Goal: Task Accomplishment & Management: Manage account settings

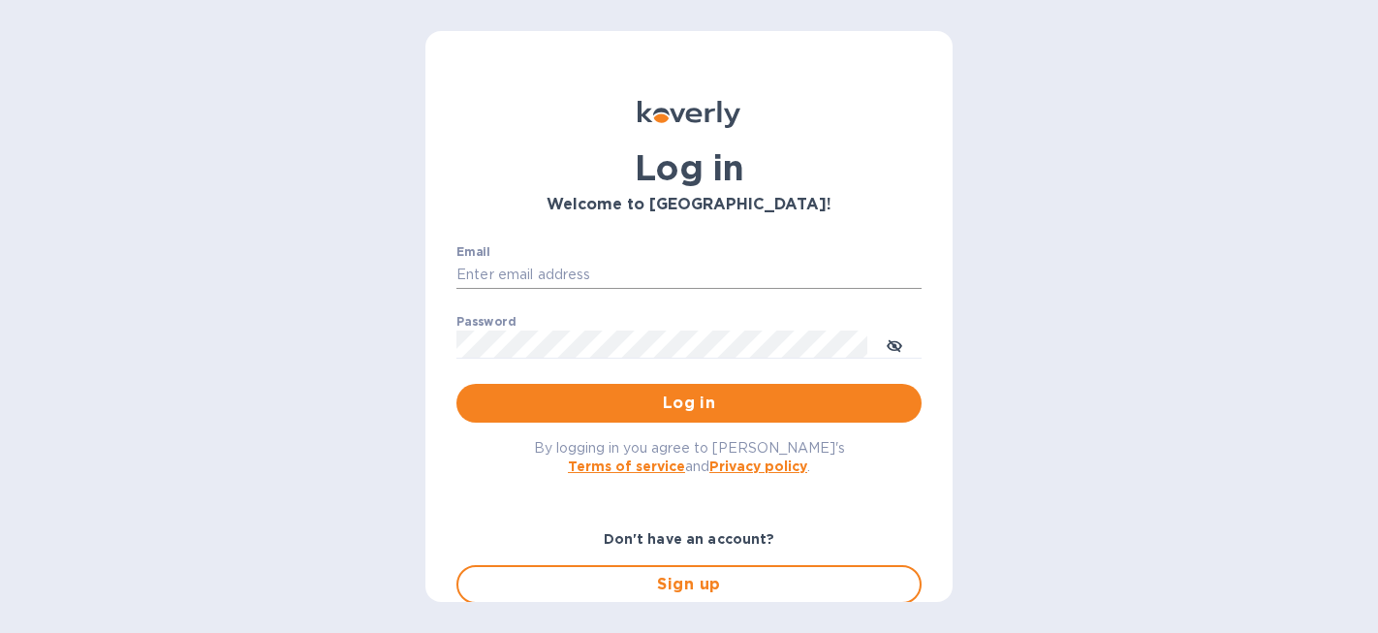
click at [654, 261] on input "Email" at bounding box center [688, 275] width 465 height 29
type input "david@wineSF.com"
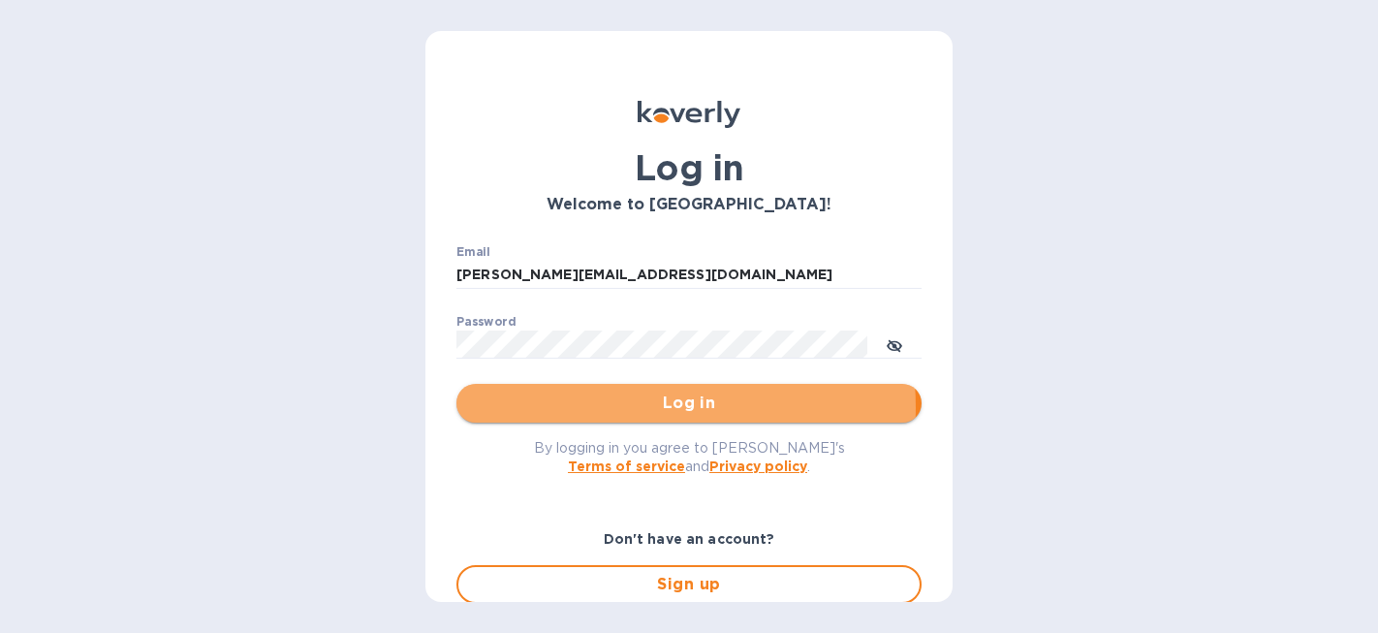
click at [633, 407] on span "Log in" at bounding box center [689, 402] width 434 height 23
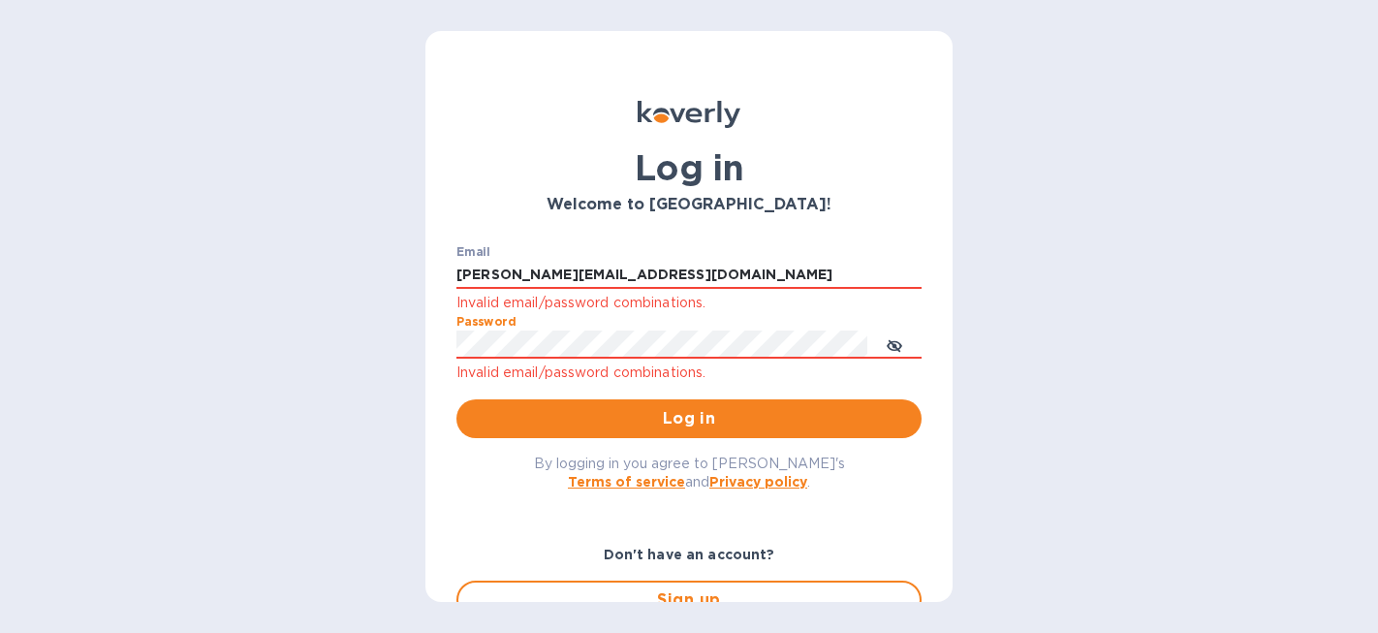
click at [456, 399] on button "Log in" at bounding box center [688, 418] width 465 height 39
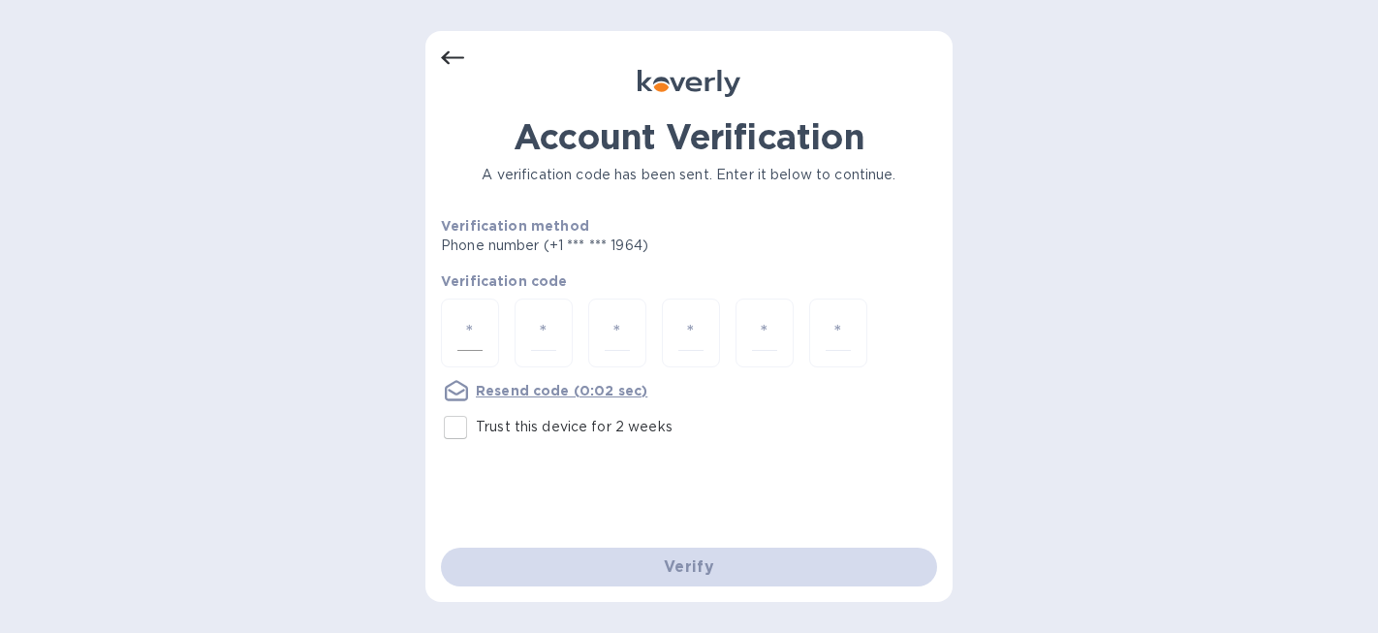
click at [478, 337] on input "number" at bounding box center [469, 333] width 25 height 36
type input "8"
type input "9"
type input "5"
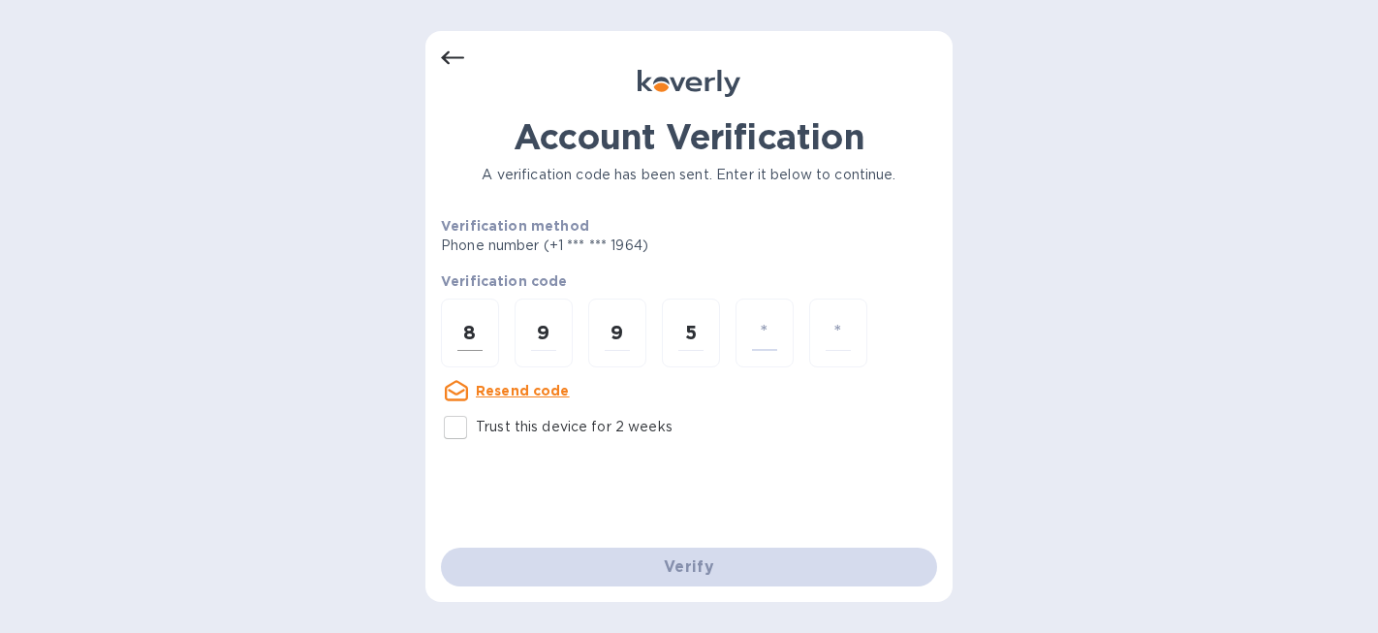
type input "4"
type input "3"
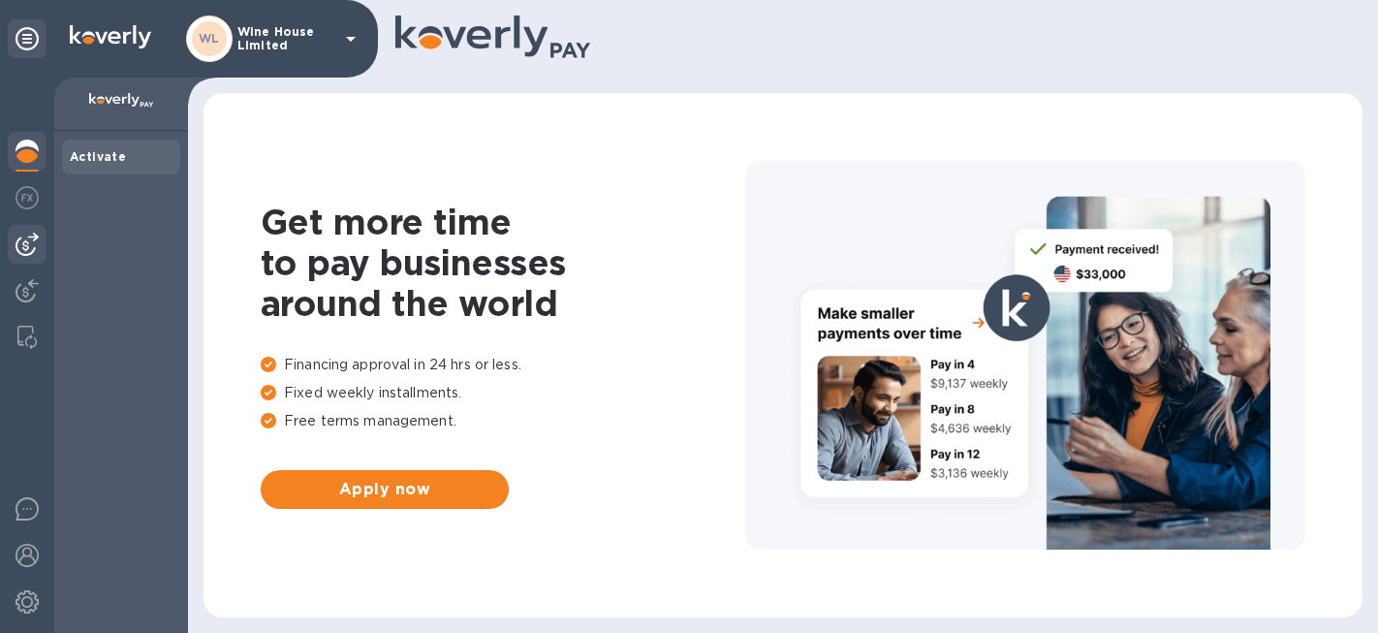
click at [22, 244] on img at bounding box center [27, 244] width 23 height 23
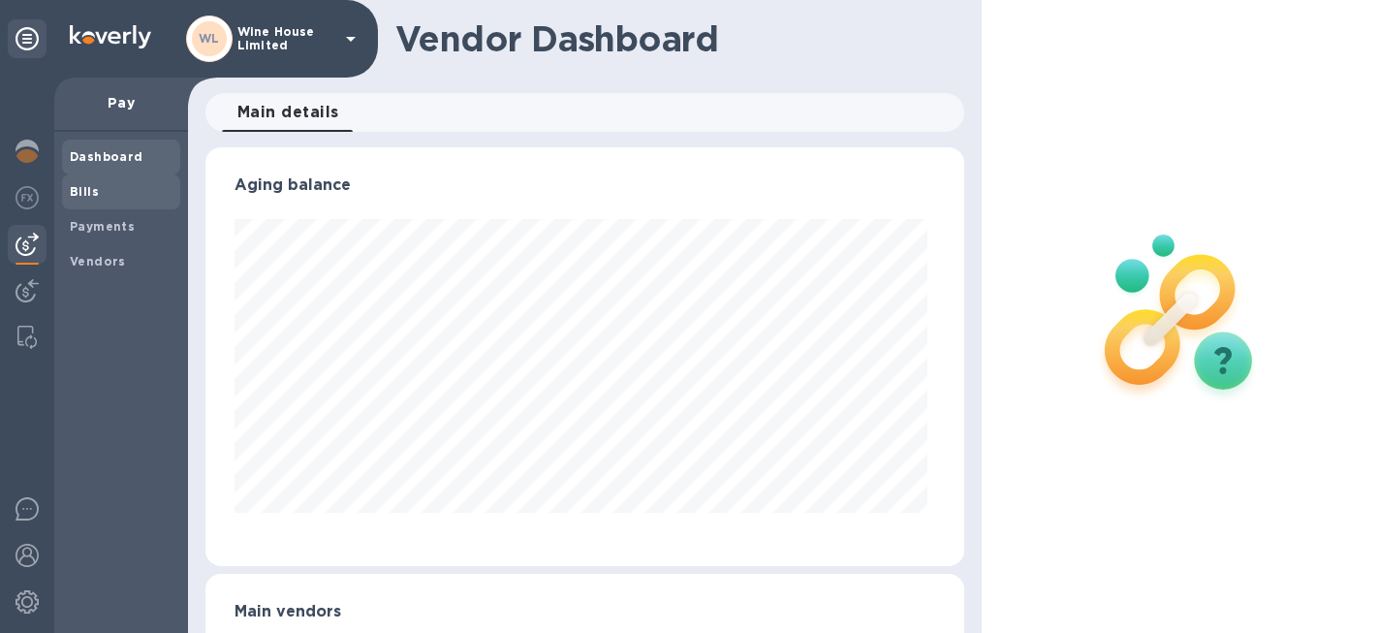
scroll to position [419, 751]
click at [85, 256] on b "Vendors" at bounding box center [98, 261] width 56 height 15
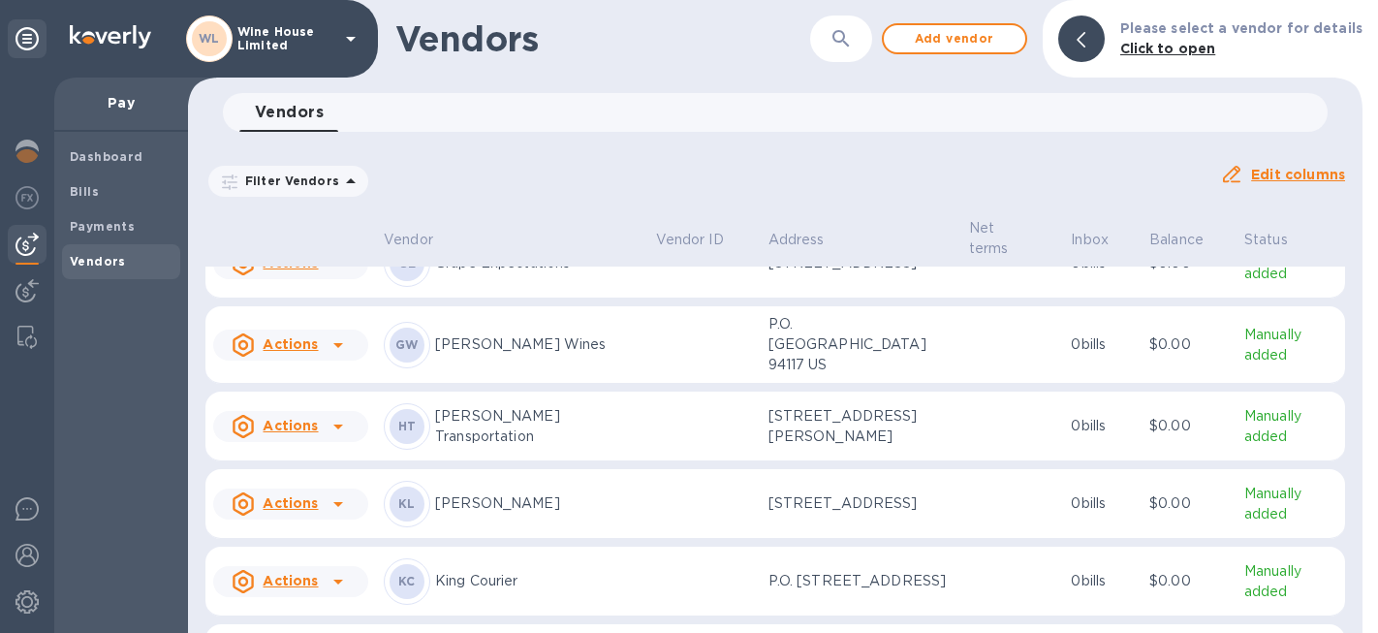
scroll to position [278, 0]
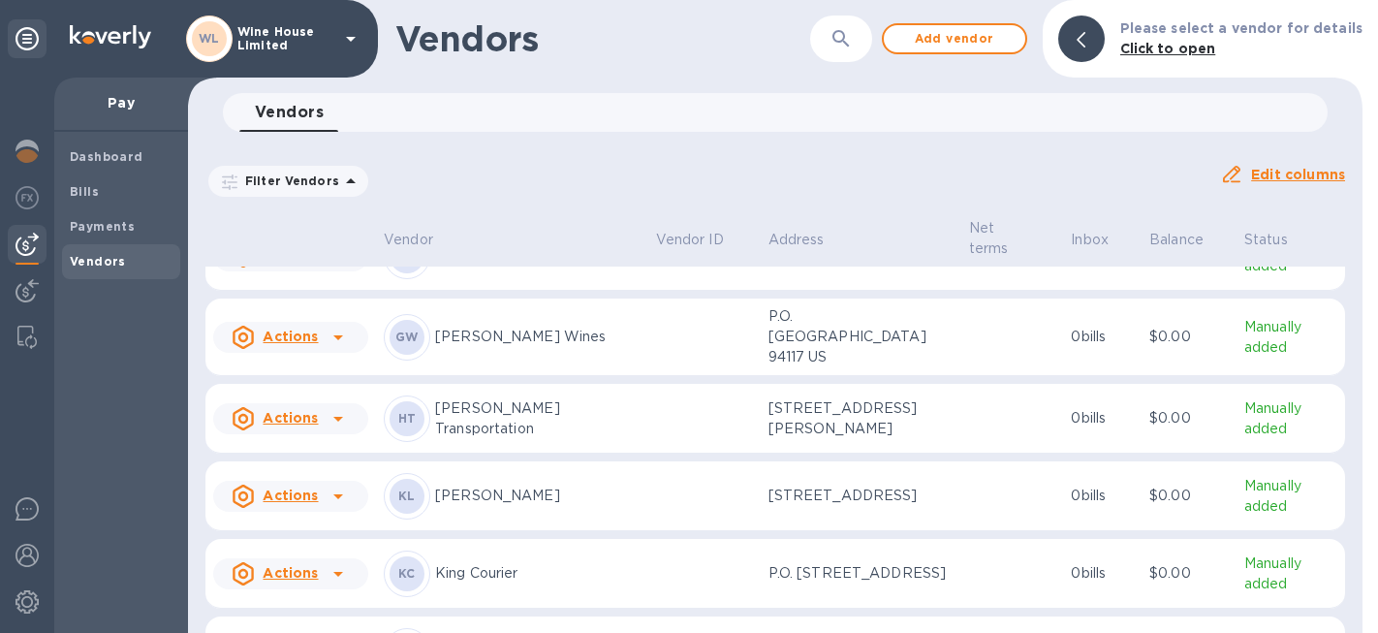
click at [473, 583] on p "King Courier" at bounding box center [537, 573] width 205 height 20
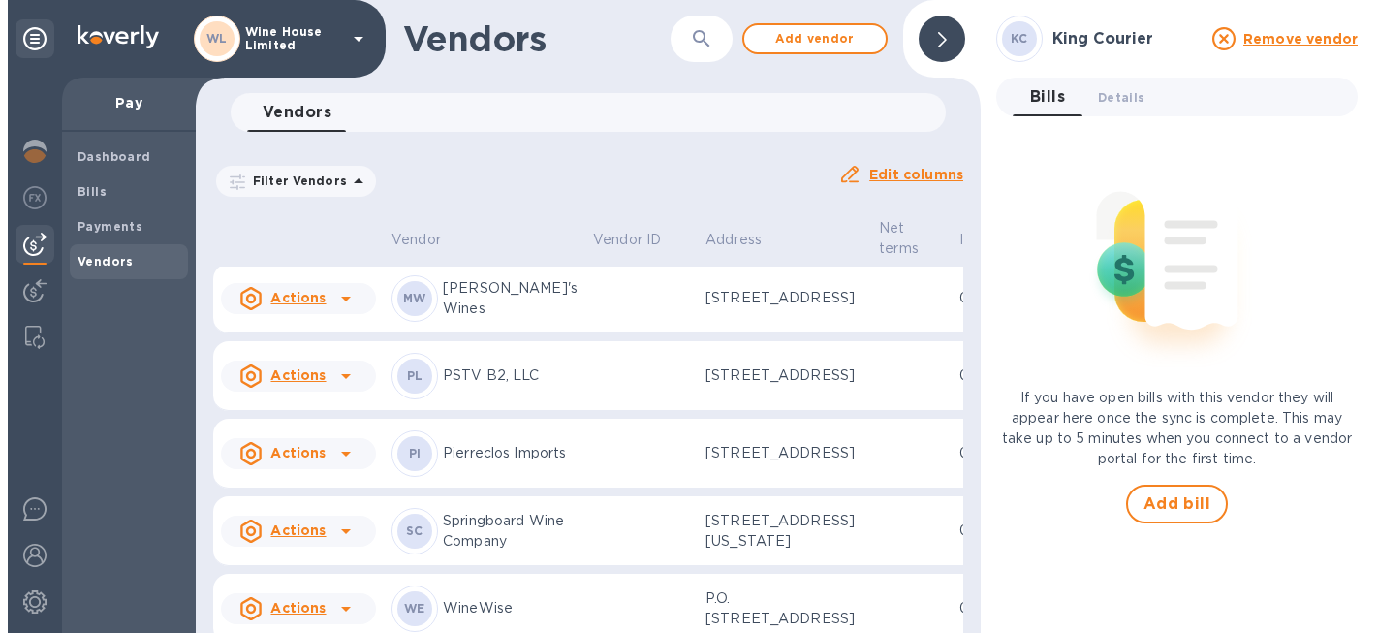
scroll to position [647, 0]
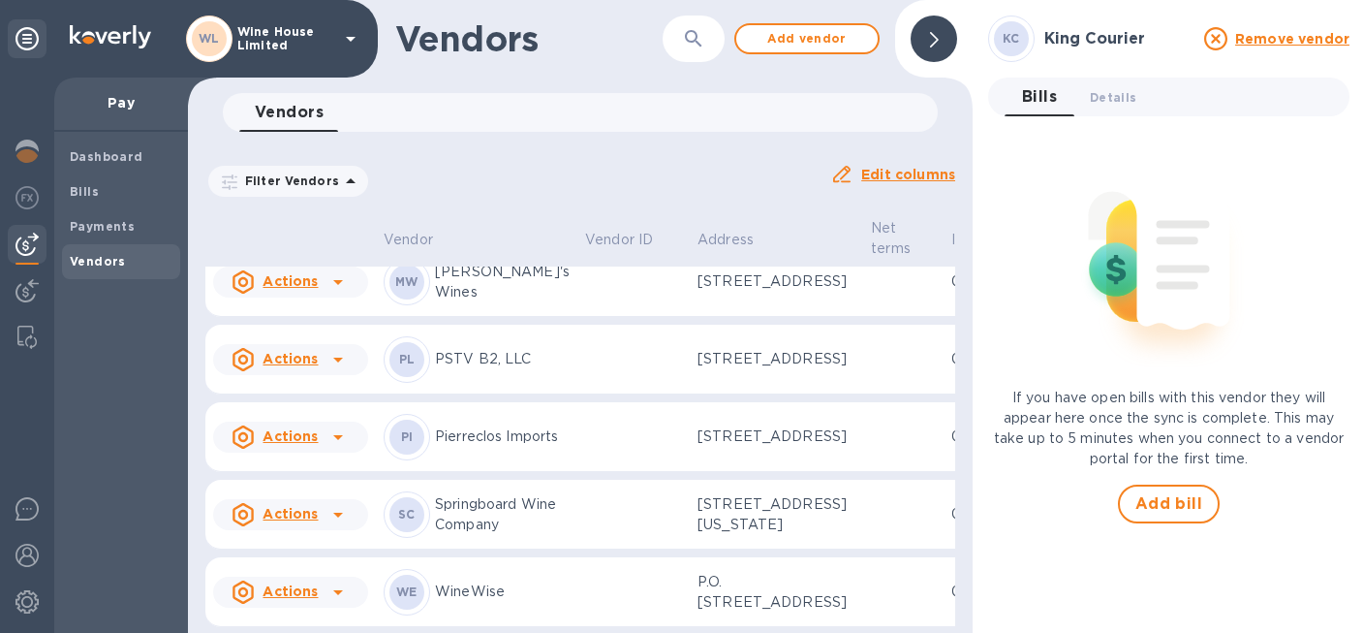
click at [280, 211] on u "Actions" at bounding box center [290, 204] width 55 height 16
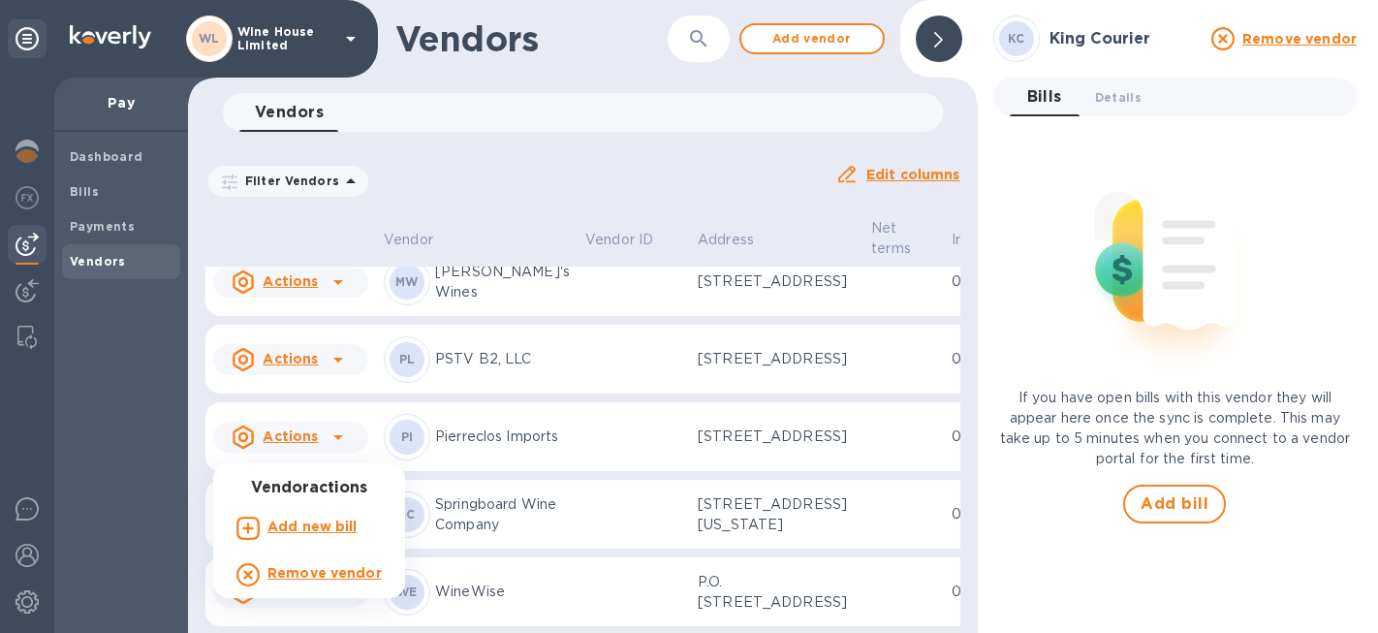
click at [289, 527] on b "Add new bill" at bounding box center [312, 526] width 90 height 16
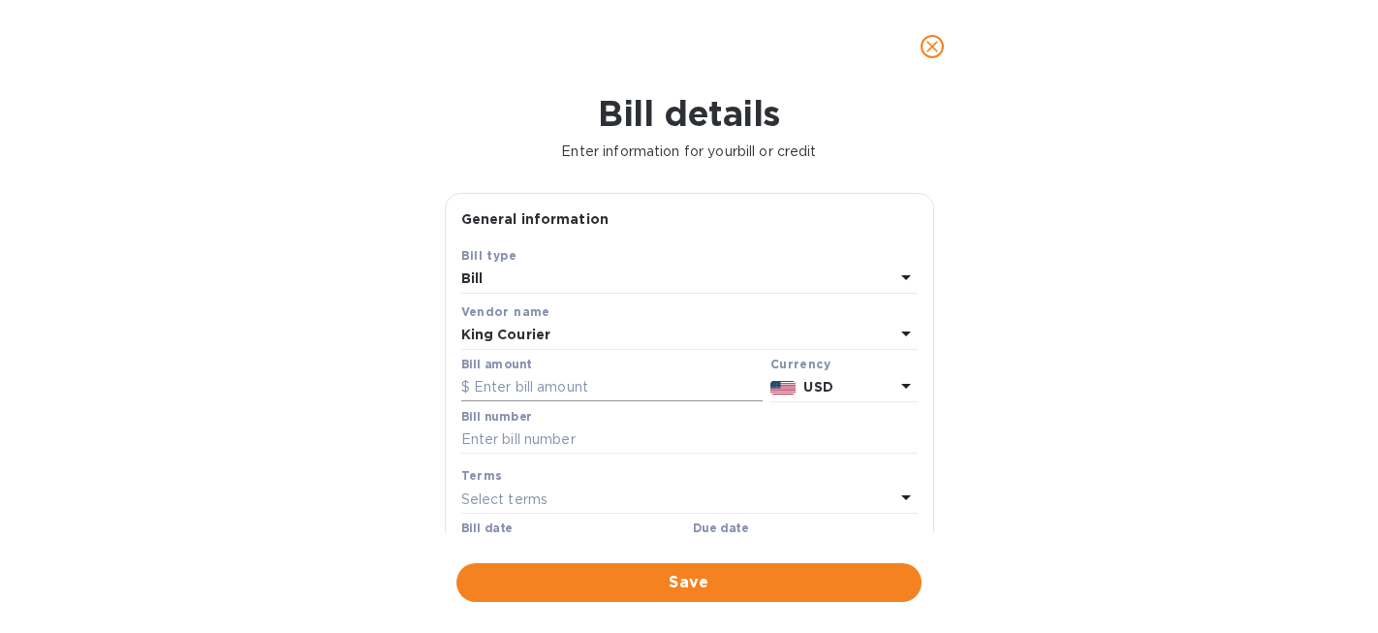
click at [489, 385] on input "text" at bounding box center [611, 387] width 301 height 29
type input "250.00"
click at [481, 444] on input "text" at bounding box center [689, 439] width 456 height 29
type input "170521"
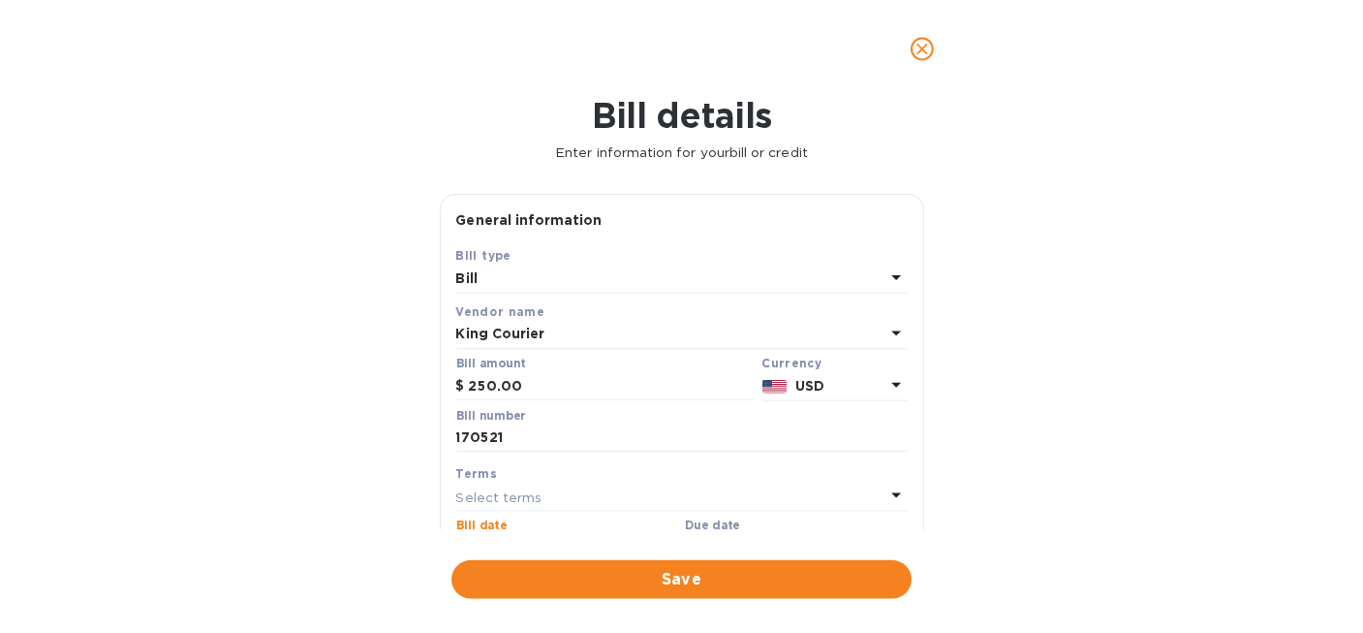
scroll to position [191, 0]
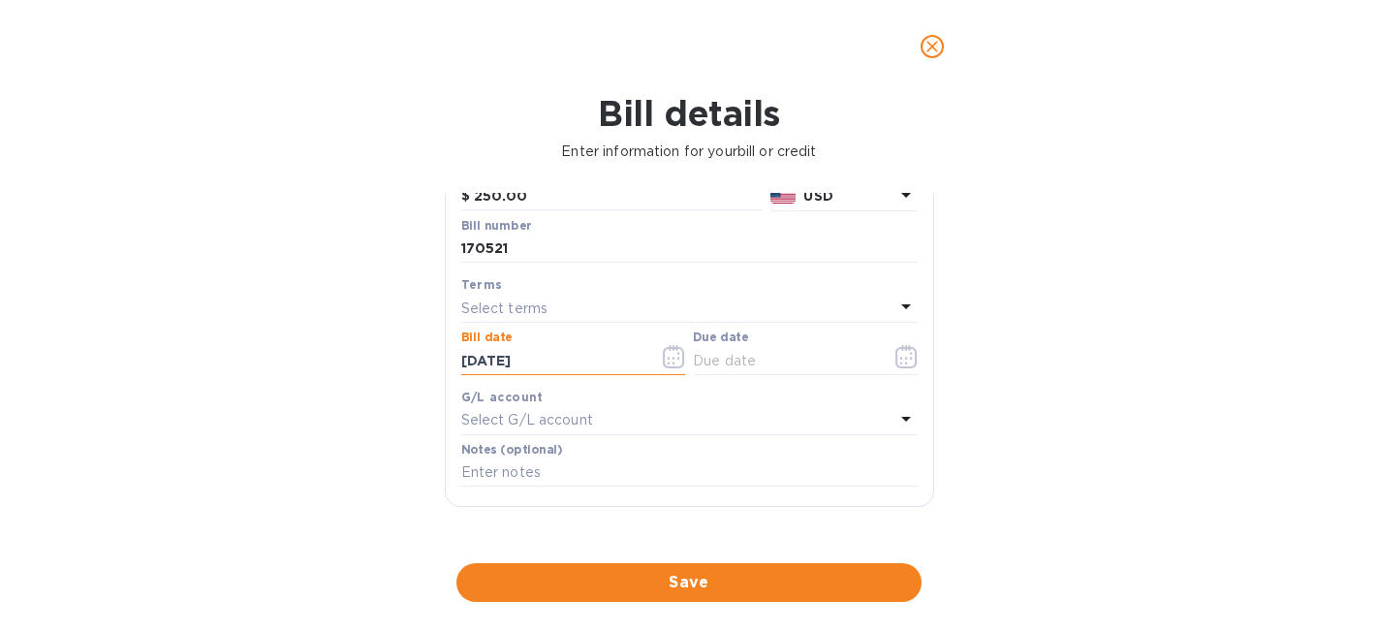
click at [343, 482] on div "Bill details Enter information for your bill or credit General information Save…" at bounding box center [689, 363] width 1378 height 540
click at [896, 349] on icon "button" at bounding box center [905, 356] width 21 height 23
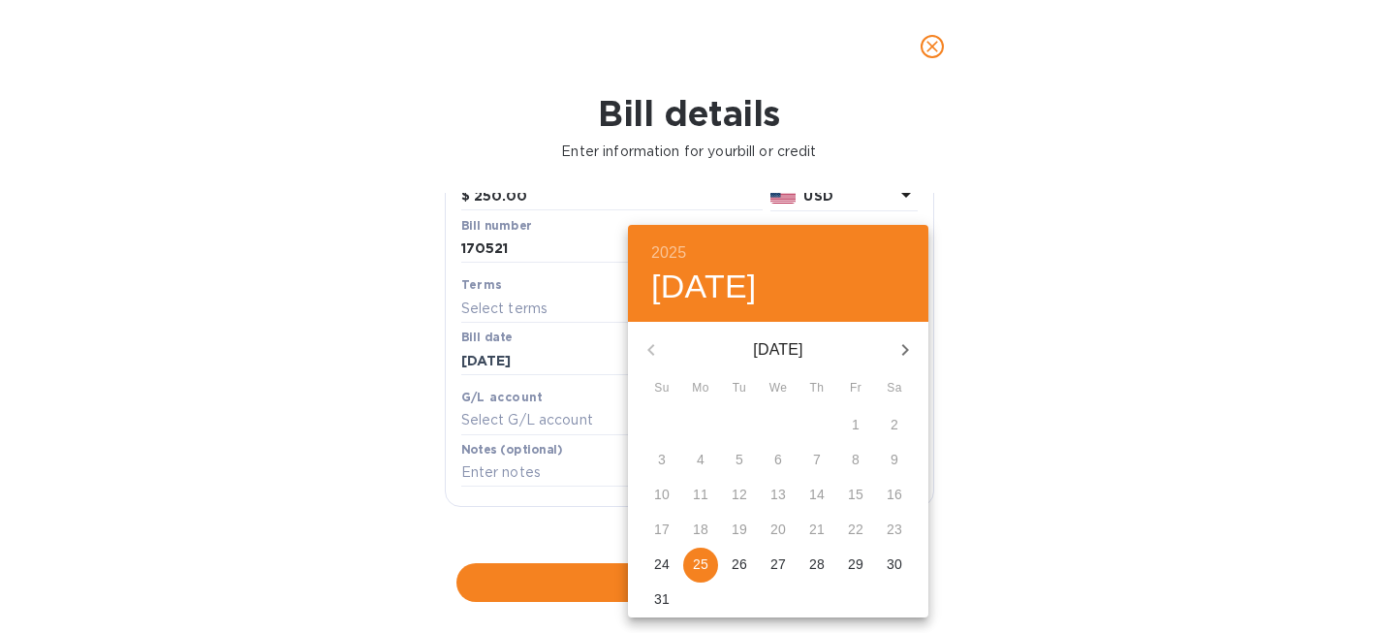
click at [700, 566] on p "25" at bounding box center [701, 563] width 16 height 19
type input "[DATE]"
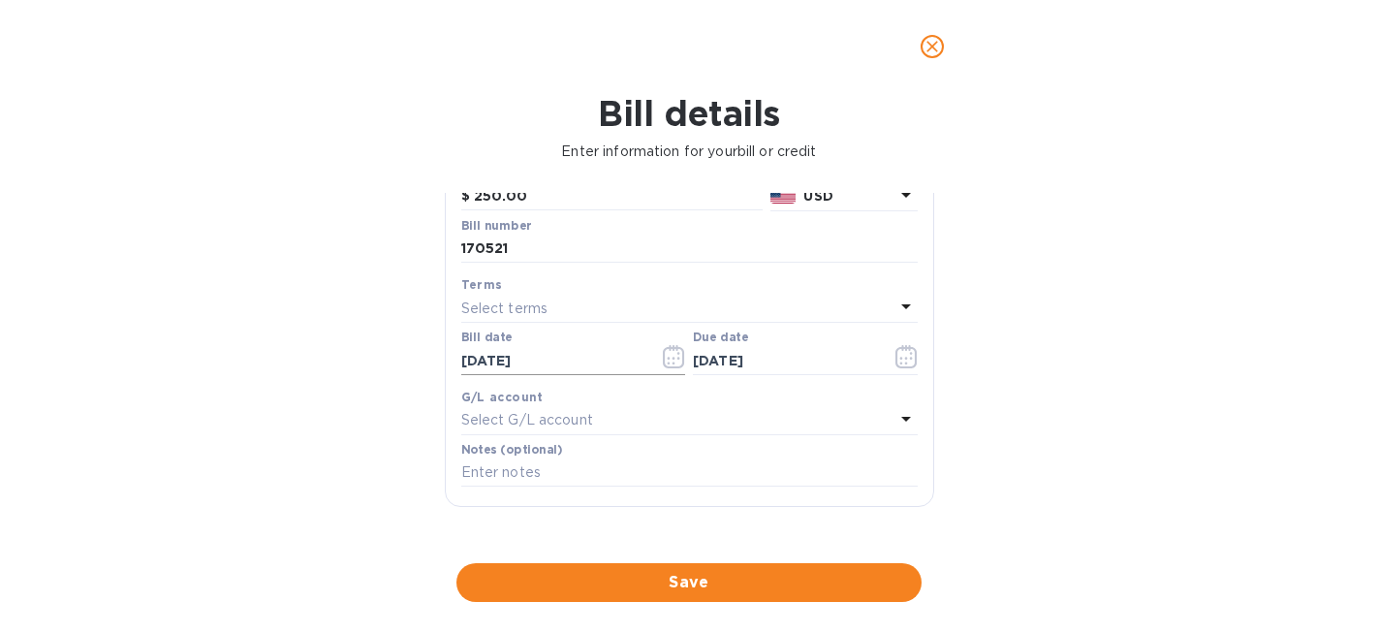
click at [479, 359] on input "[DATE]" at bounding box center [552, 360] width 183 height 29
click at [496, 360] on input "[DATE]" at bounding box center [552, 360] width 183 height 29
type input "[DATE]"
click at [699, 584] on span "Save" at bounding box center [689, 582] width 434 height 23
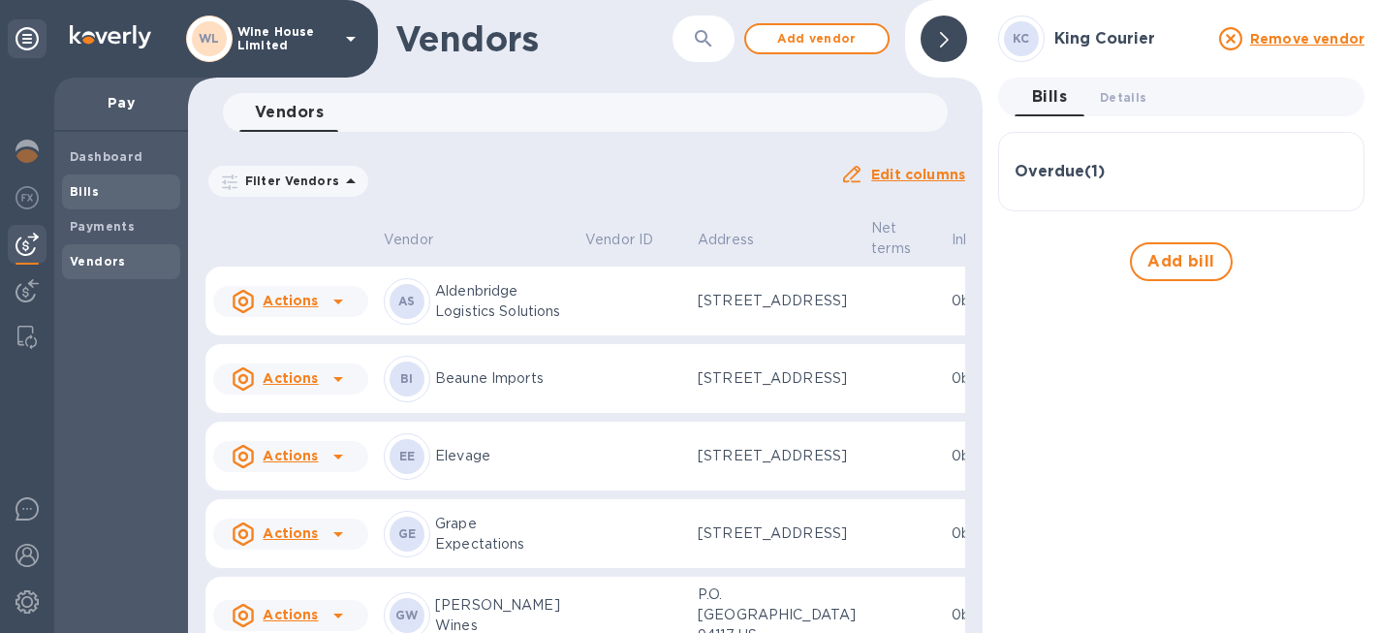
click at [88, 194] on b "Bills" at bounding box center [84, 191] width 29 height 15
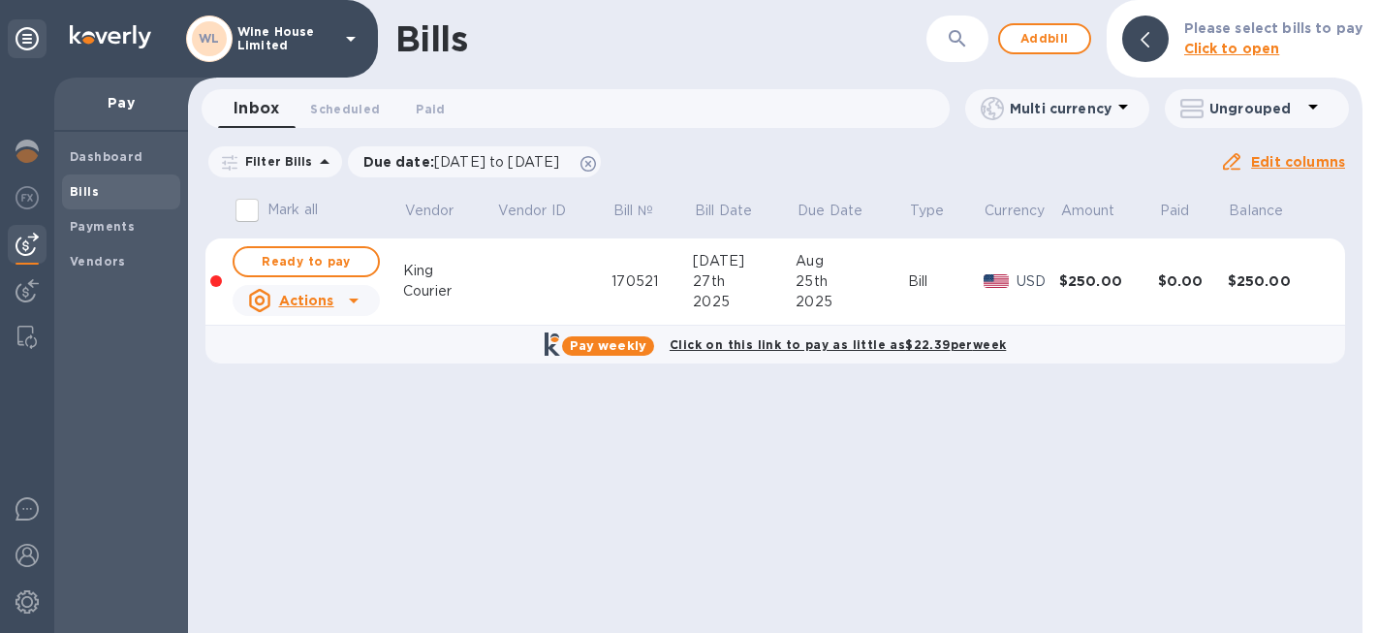
click at [313, 298] on u "Actions" at bounding box center [306, 301] width 55 height 16
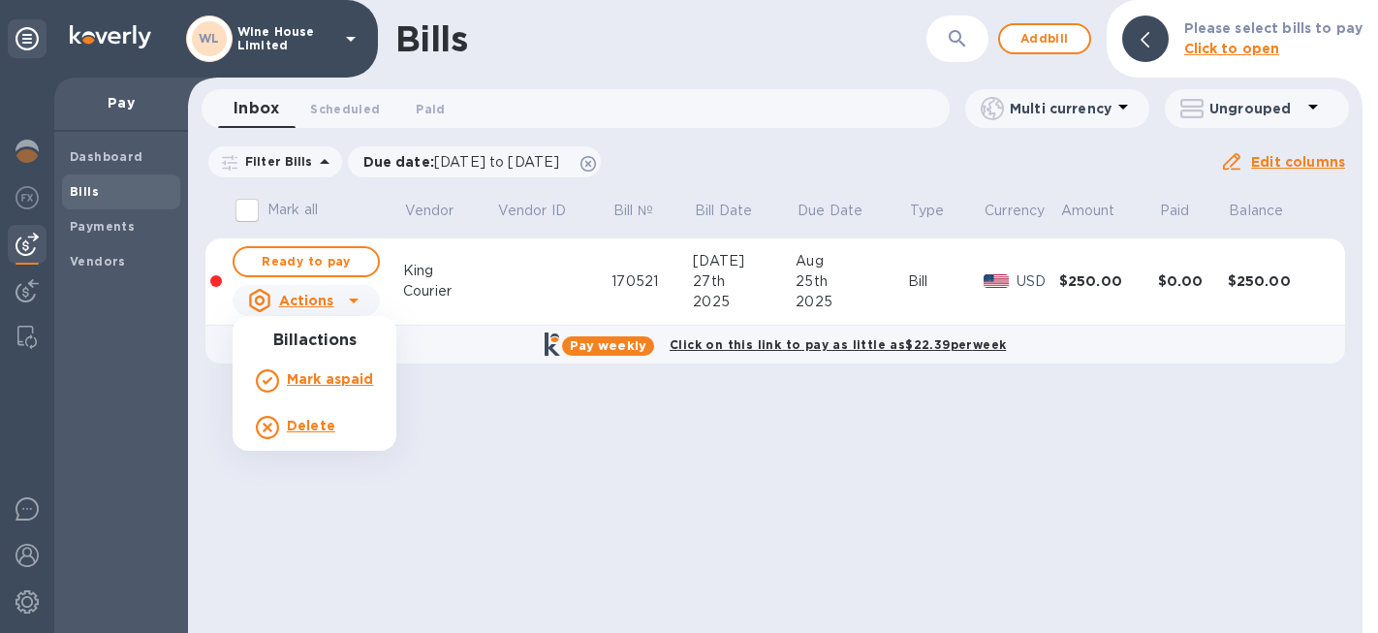
click at [311, 257] on div at bounding box center [689, 316] width 1378 height 633
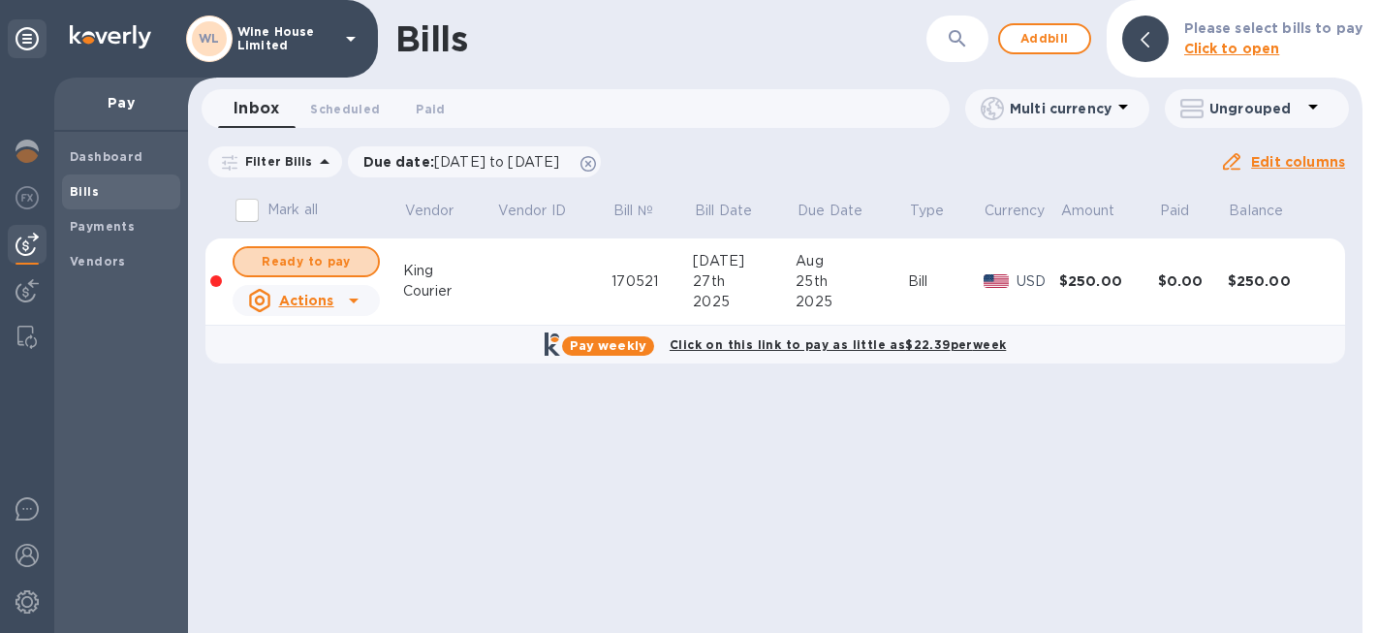
click at [311, 257] on span "Ready to pay" at bounding box center [306, 261] width 112 height 23
checkbox input "true"
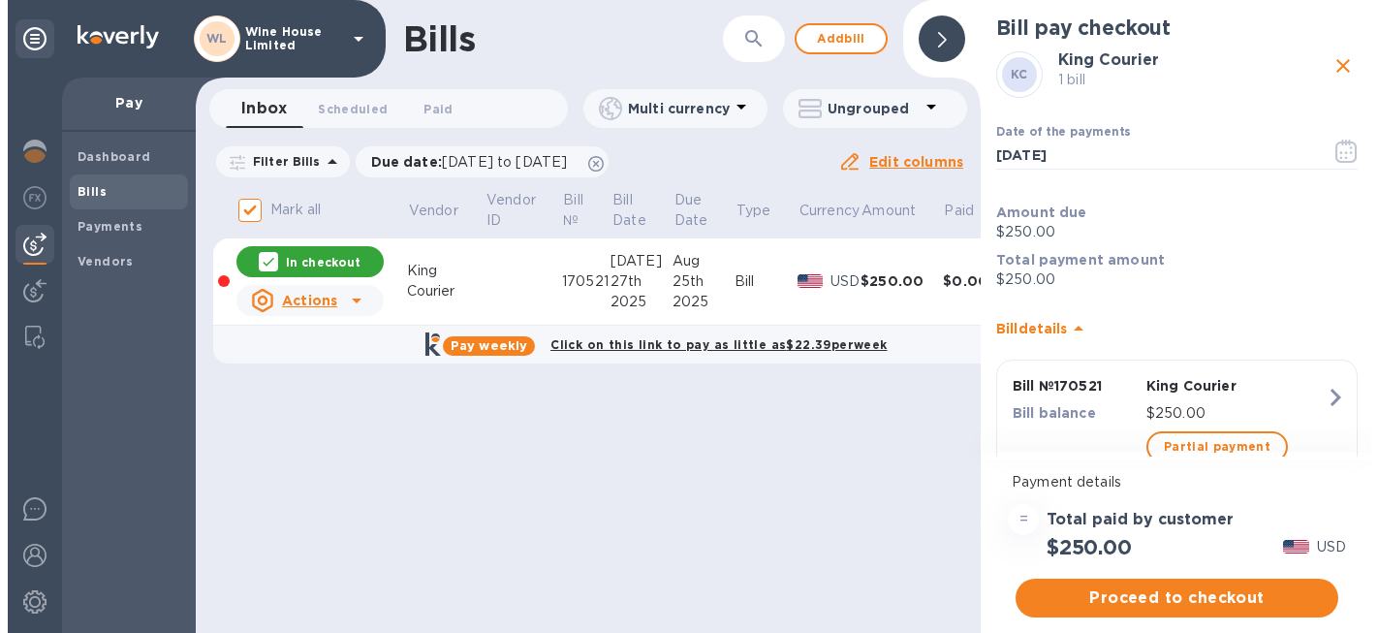
scroll to position [63, 0]
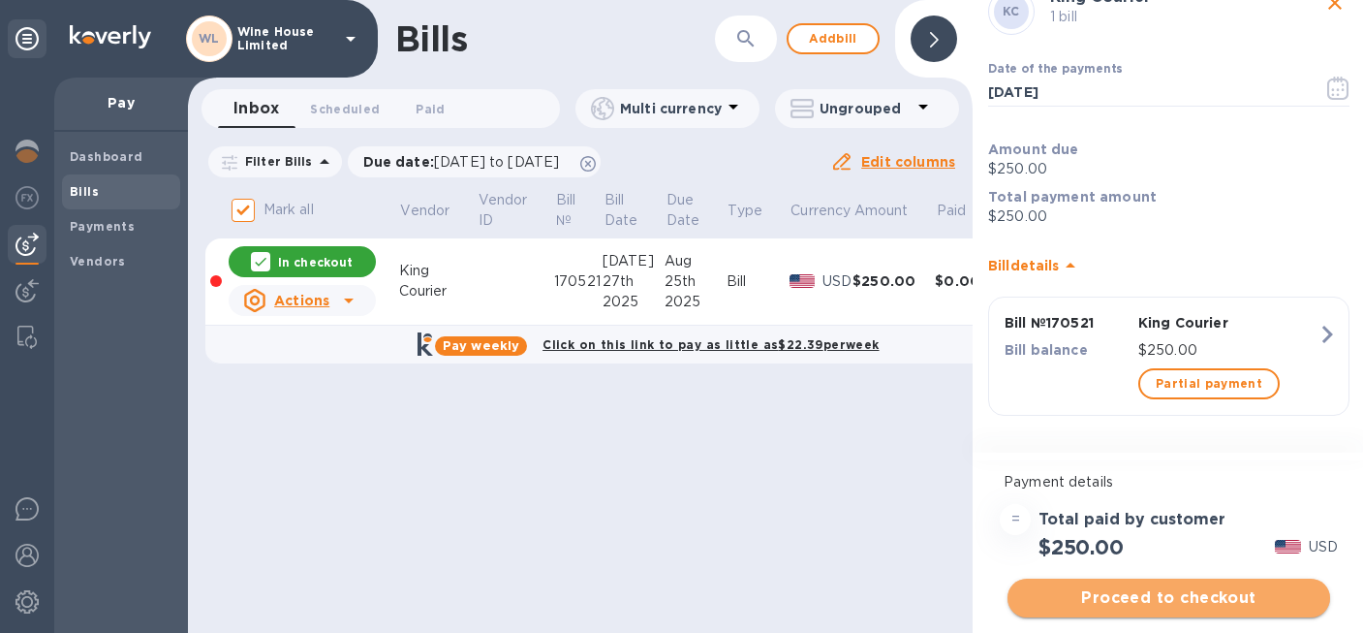
click at [1149, 598] on span "Proceed to checkout" at bounding box center [1169, 597] width 292 height 23
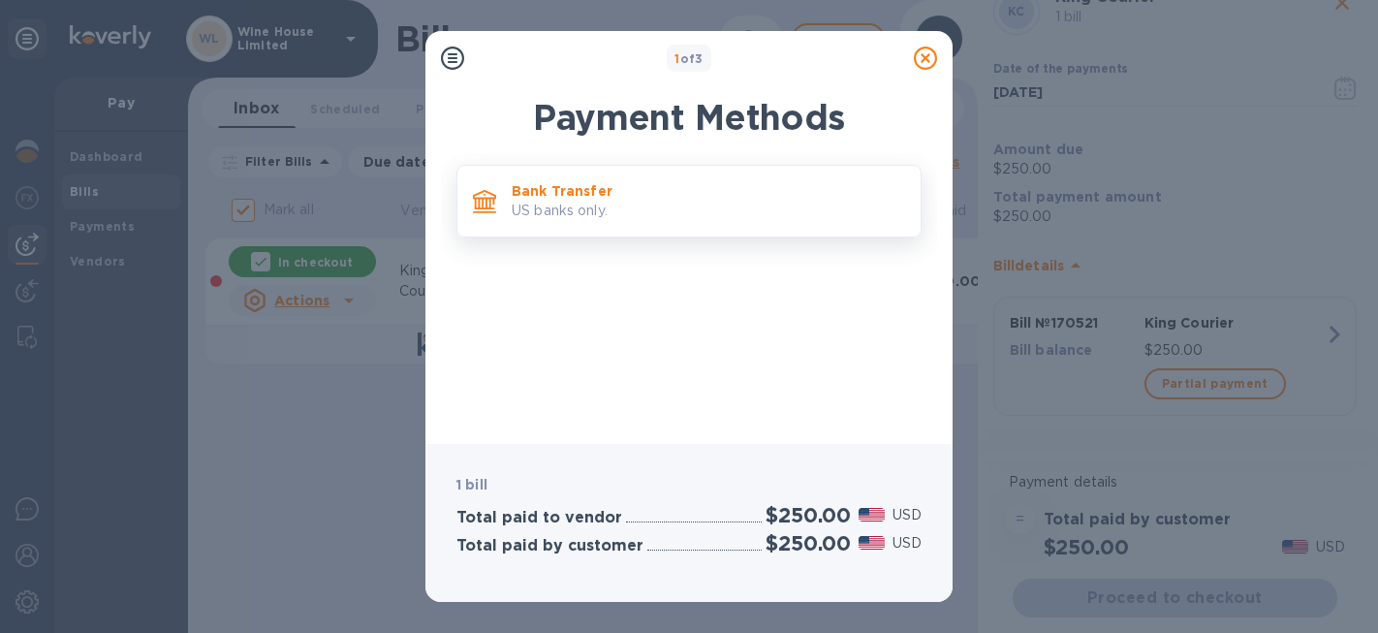
click at [609, 209] on p "US banks only." at bounding box center [708, 211] width 393 height 20
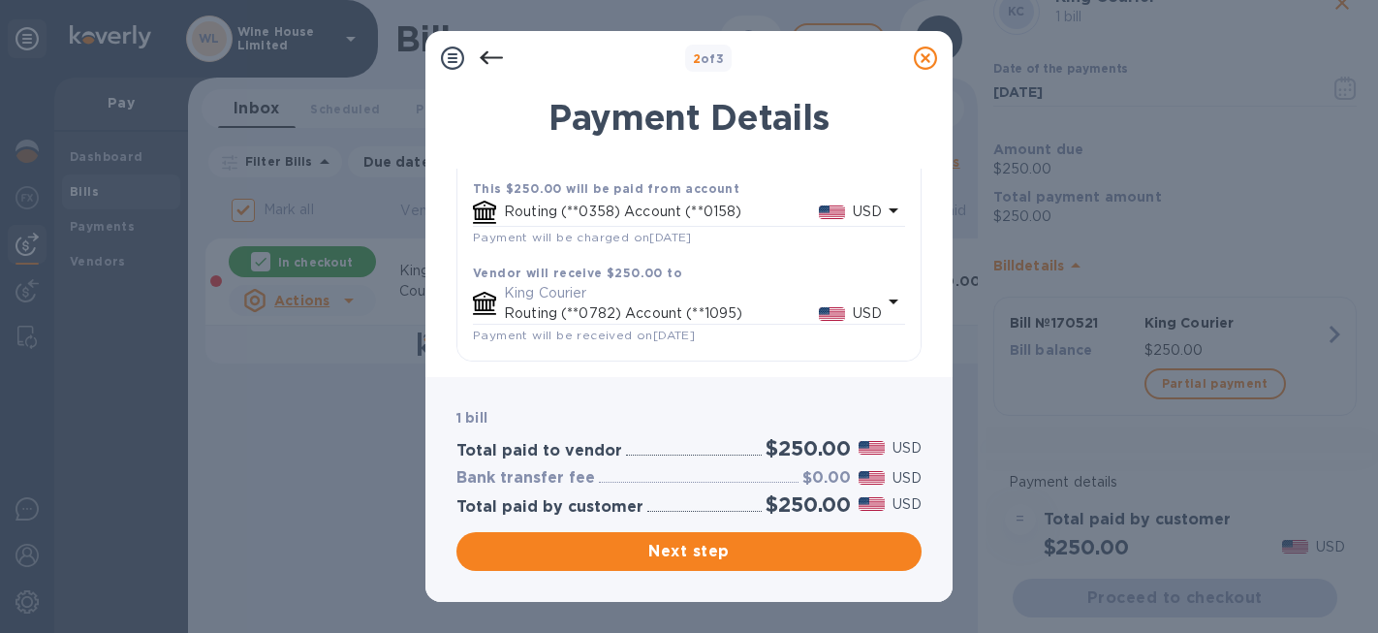
scroll to position [140, 0]
click at [673, 552] on span "Next step" at bounding box center [689, 551] width 434 height 23
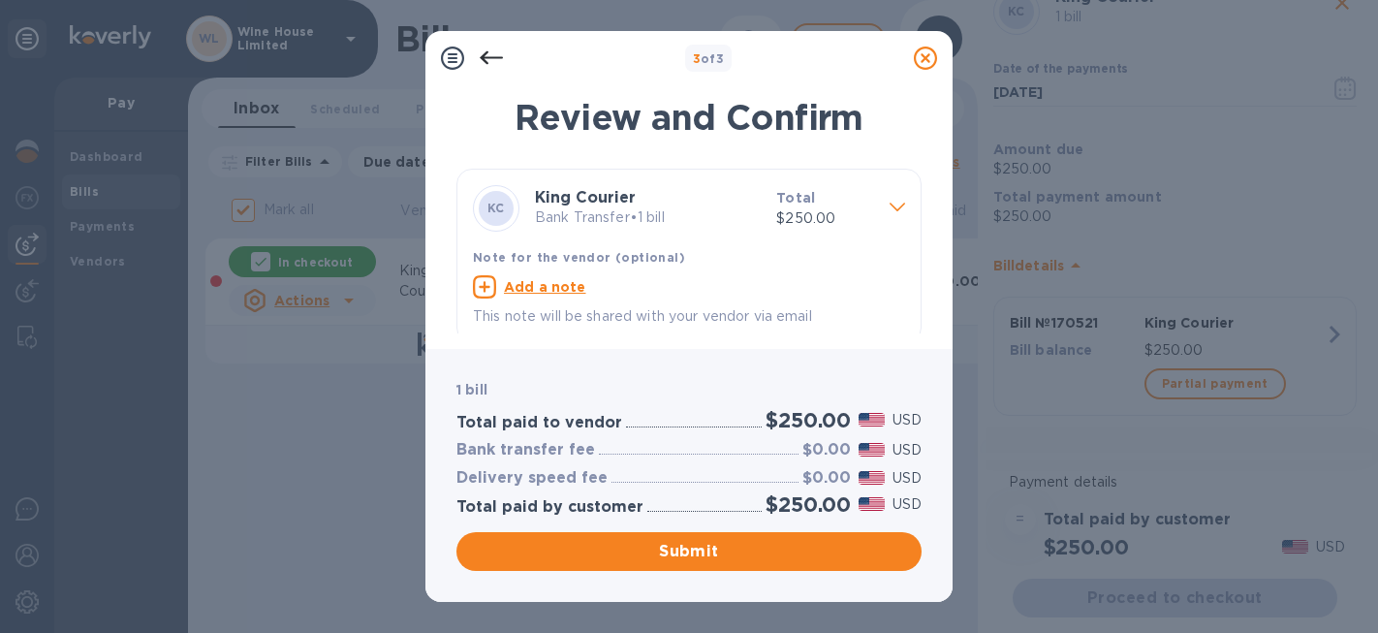
scroll to position [11, 0]
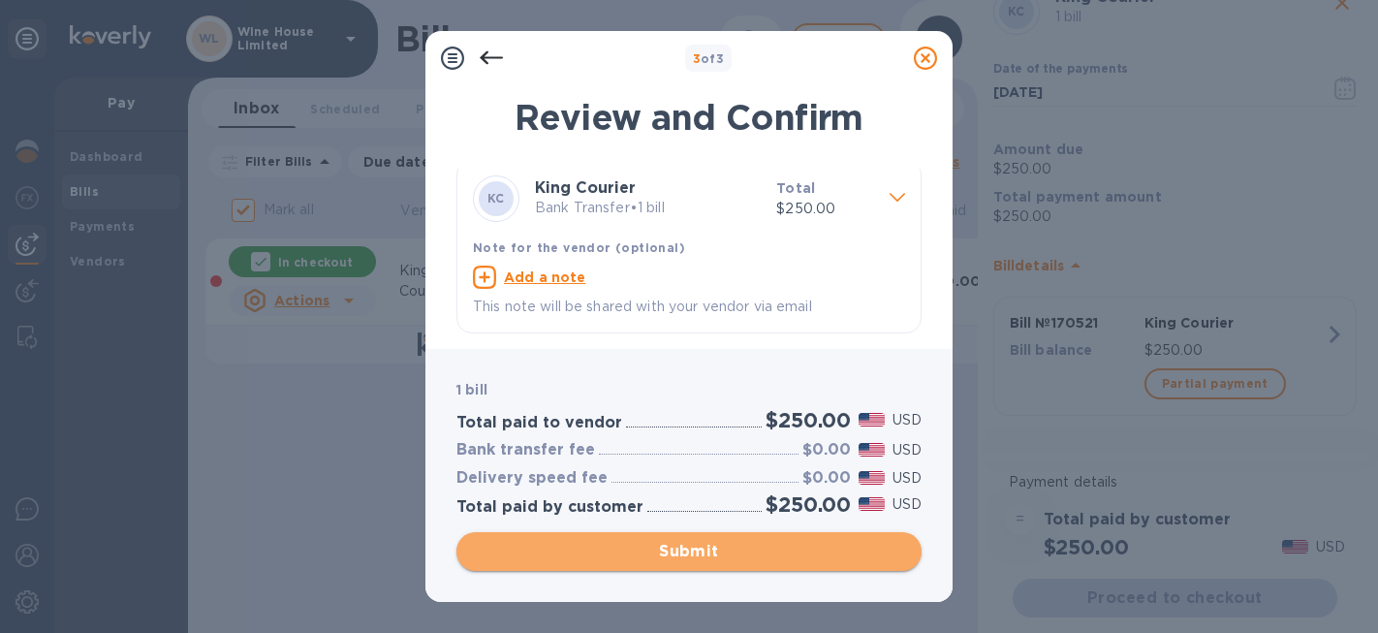
click at [692, 548] on span "Submit" at bounding box center [689, 551] width 434 height 23
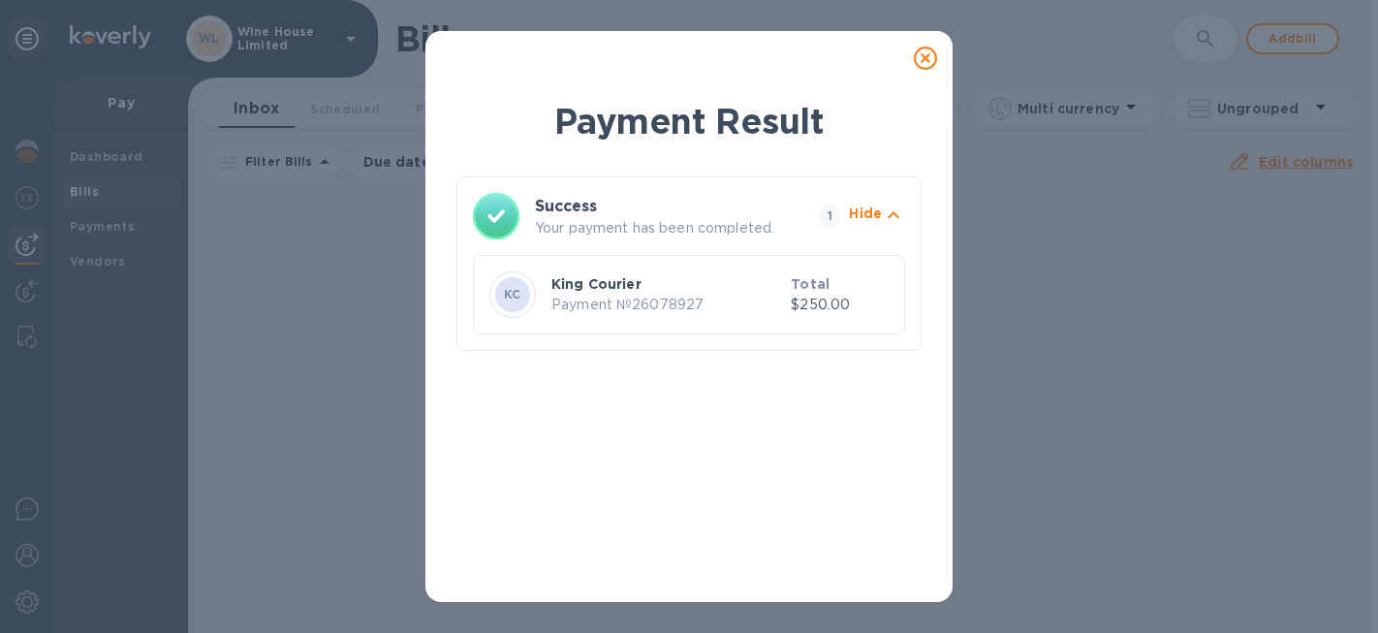
click at [924, 60] on icon at bounding box center [925, 58] width 23 height 23
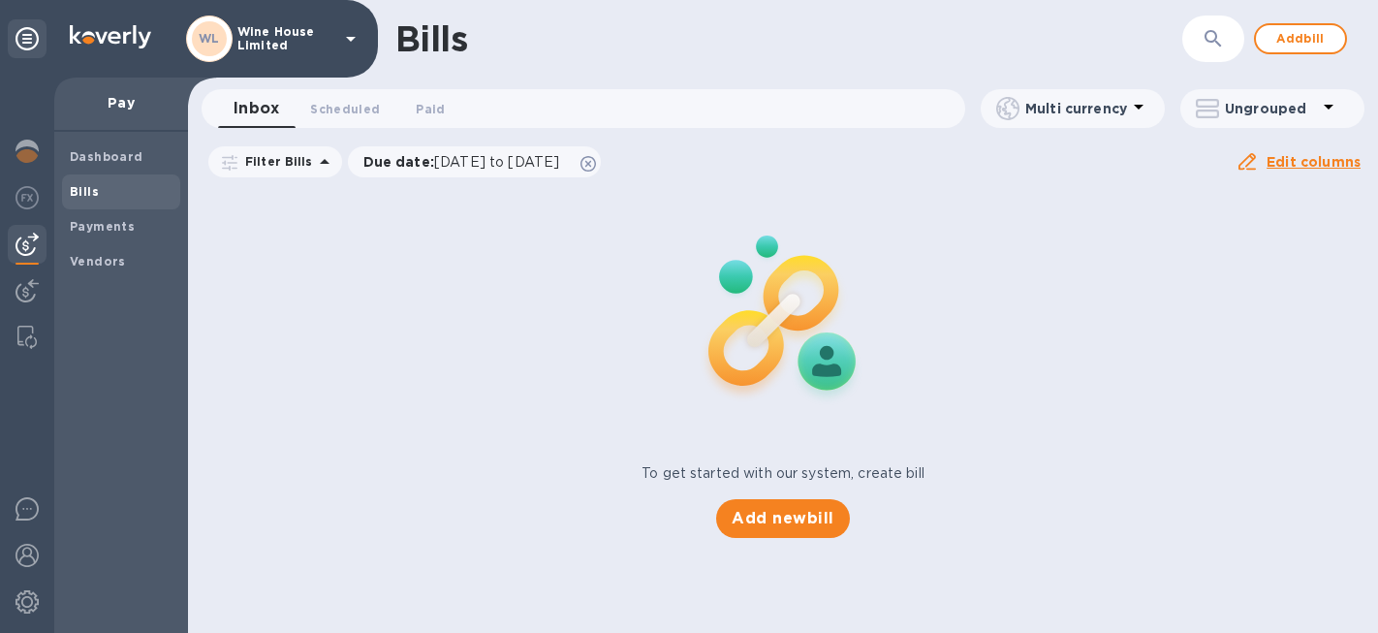
click at [431, 383] on div "To get started with our system, create bill Add new bill" at bounding box center [782, 362] width 1205 height 365
click at [79, 254] on b "Vendors" at bounding box center [98, 261] width 56 height 15
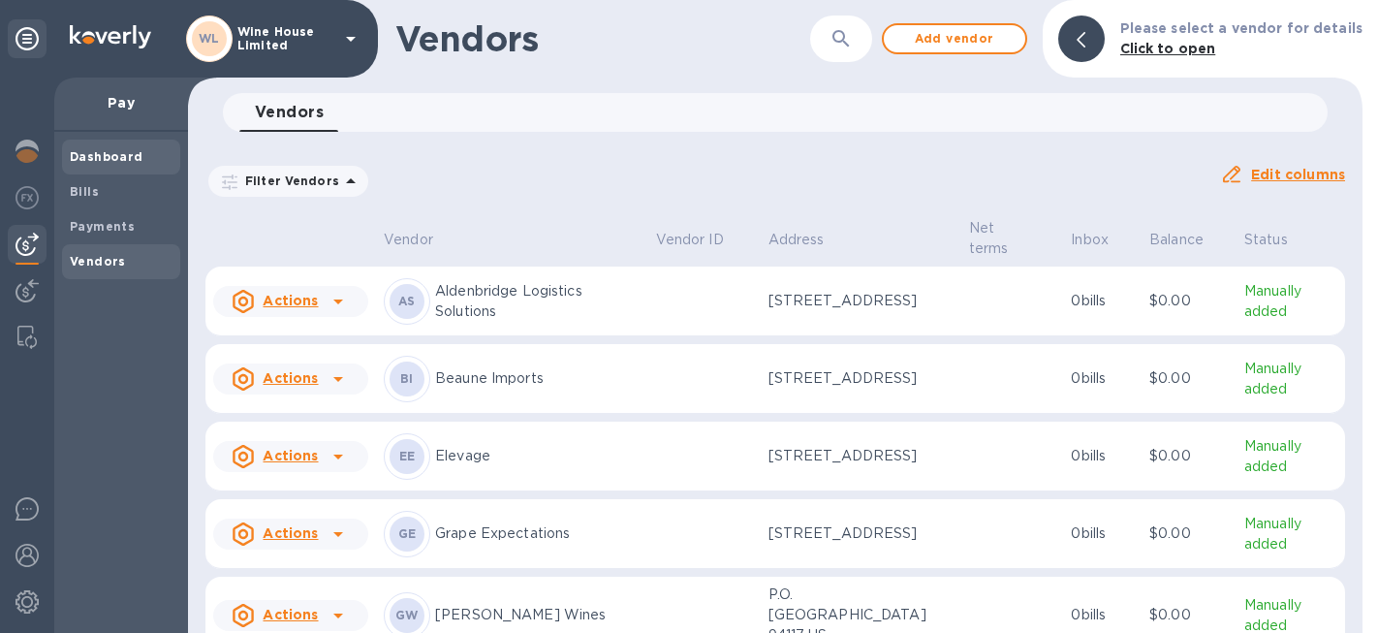
click at [83, 157] on b "Dashboard" at bounding box center [107, 156] width 74 height 15
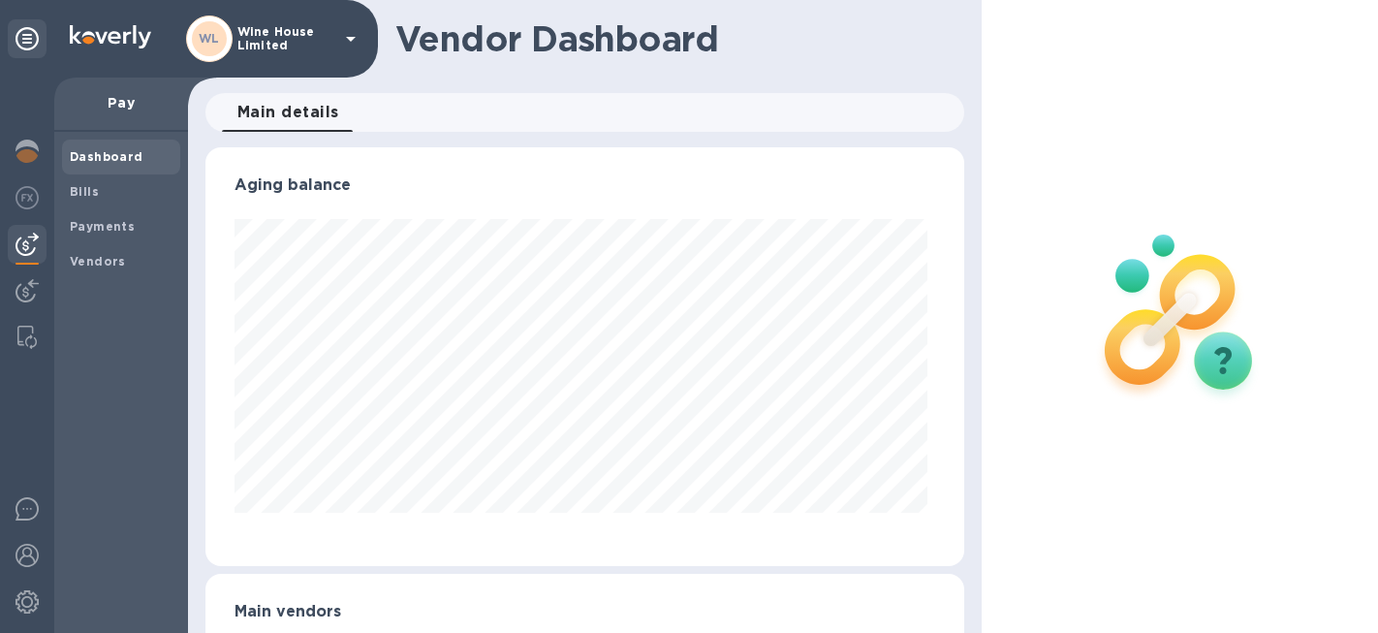
scroll to position [419, 751]
